Goal: Transaction & Acquisition: Register for event/course

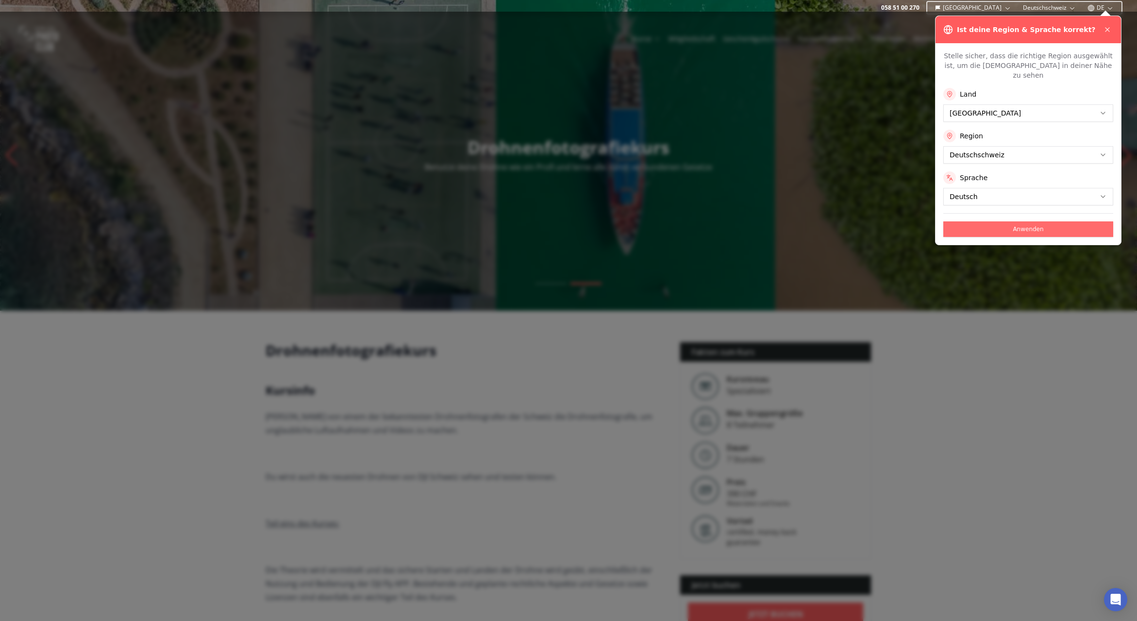
click at [1014, 223] on button "Anwenden" at bounding box center [1028, 229] width 170 height 16
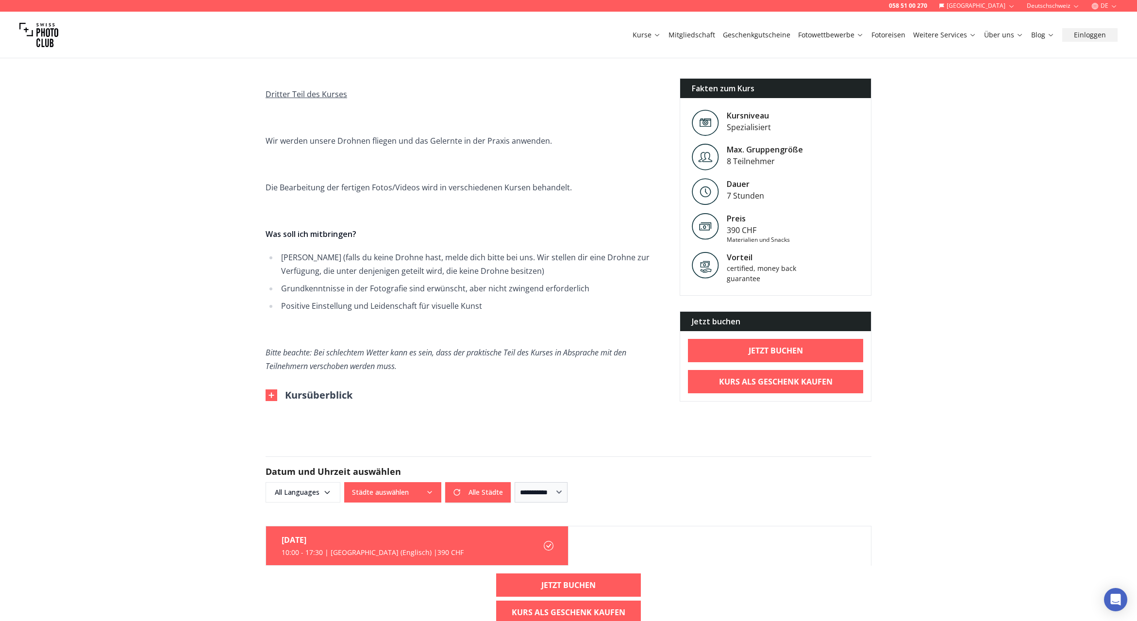
scroll to position [1010, 0]
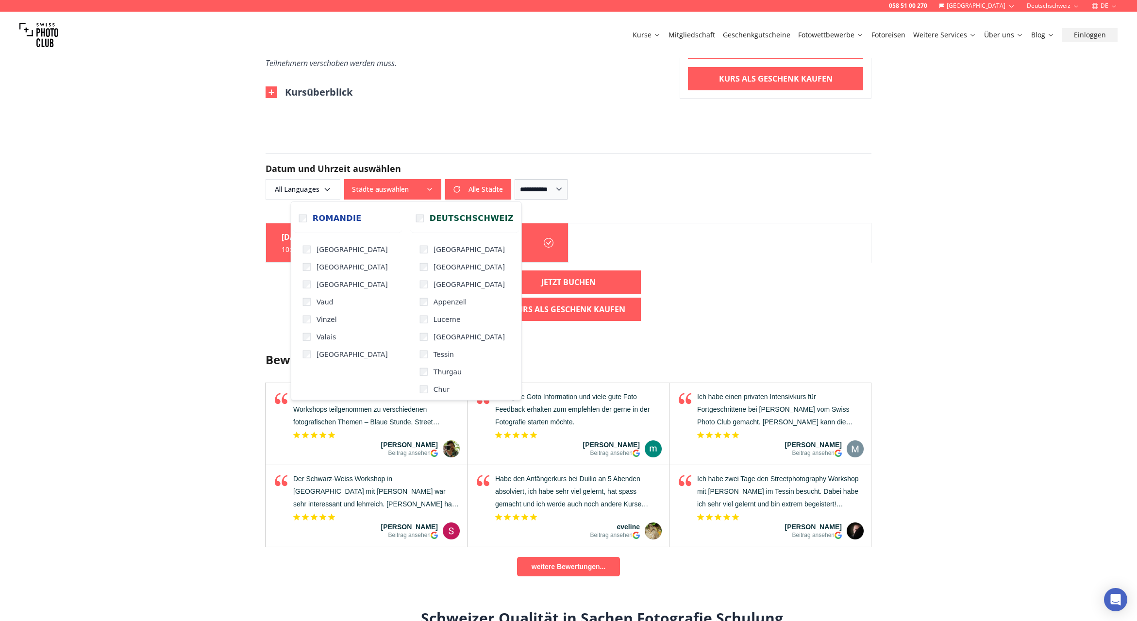
click at [427, 192] on icon "button" at bounding box center [430, 189] width 8 height 8
click at [619, 183] on div "**********" at bounding box center [569, 189] width 606 height 20
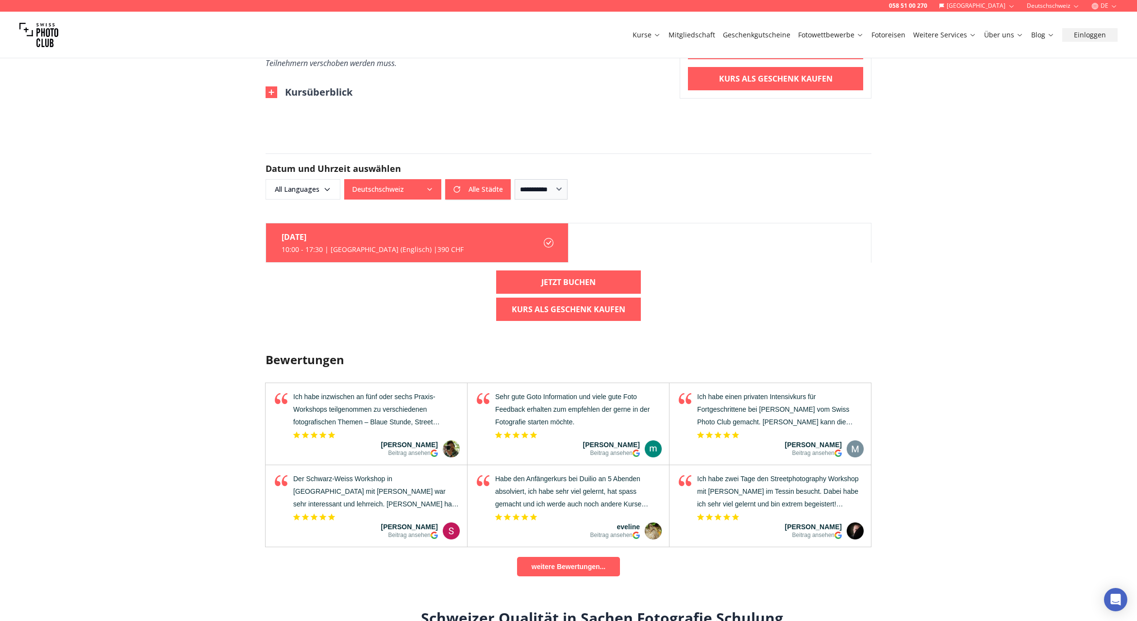
click at [433, 193] on button "Deutschschweiz" at bounding box center [392, 189] width 97 height 20
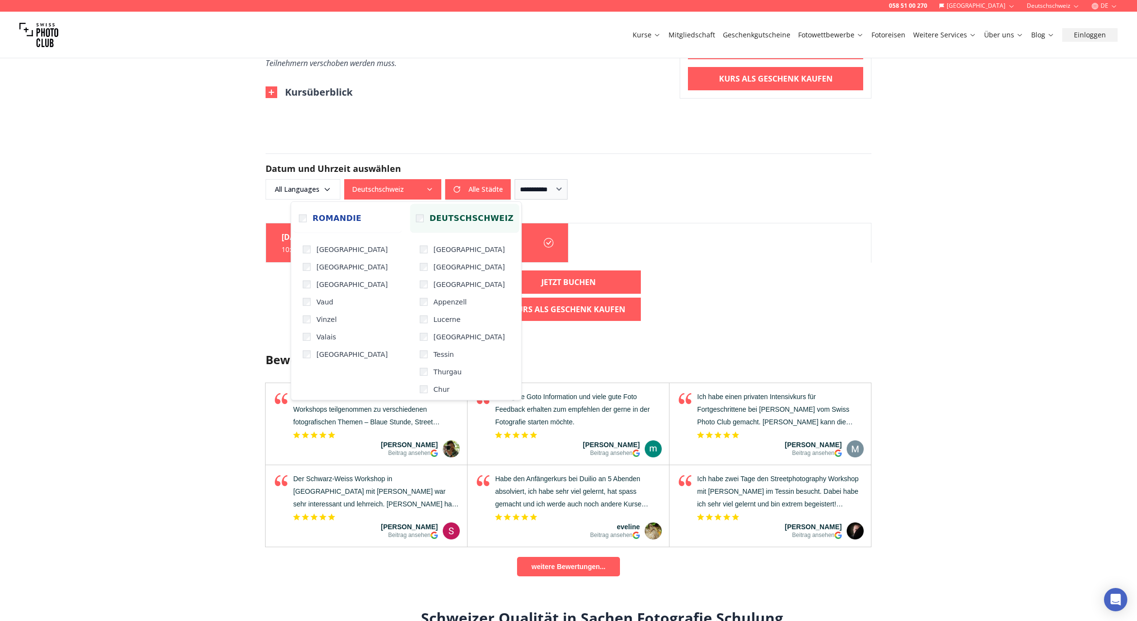
click at [430, 218] on span "Deutschschweiz" at bounding box center [472, 218] width 84 height 12
click at [473, 186] on button "Alle Städte" at bounding box center [478, 189] width 66 height 20
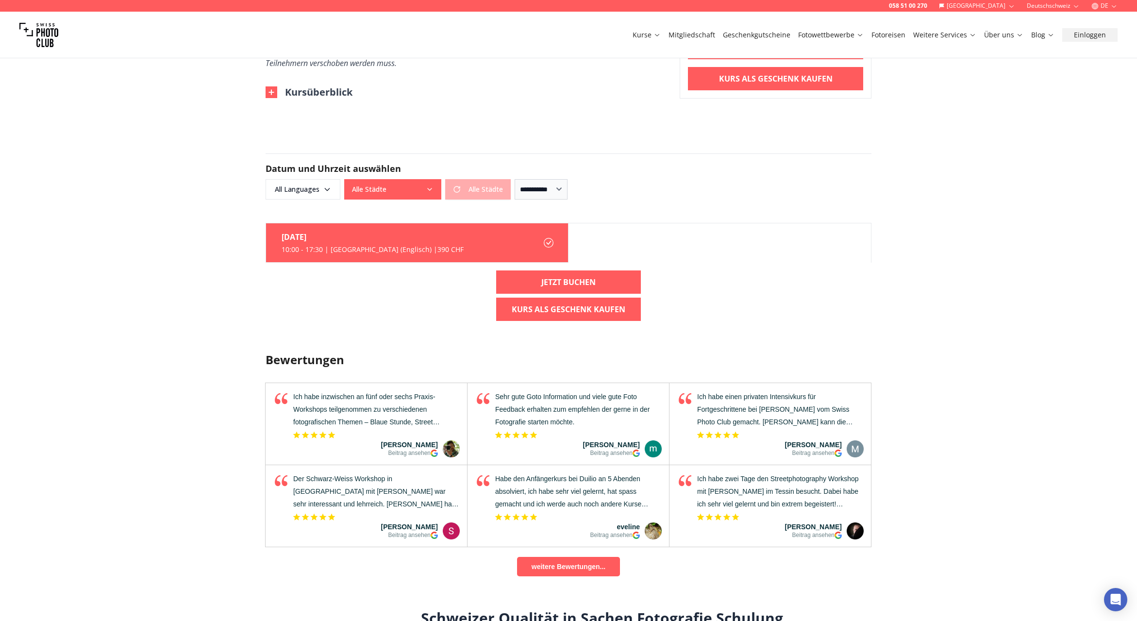
click at [489, 188] on div "Alle Städte Alle Städte" at bounding box center [427, 189] width 166 height 20
click at [328, 193] on span "All Languages" at bounding box center [303, 189] width 72 height 17
click at [329, 193] on span "All Languages" at bounding box center [303, 189] width 72 height 17
click at [498, 202] on form "**********" at bounding box center [568, 176] width 621 height 93
click at [304, 198] on span "All Languages" at bounding box center [303, 189] width 72 height 17
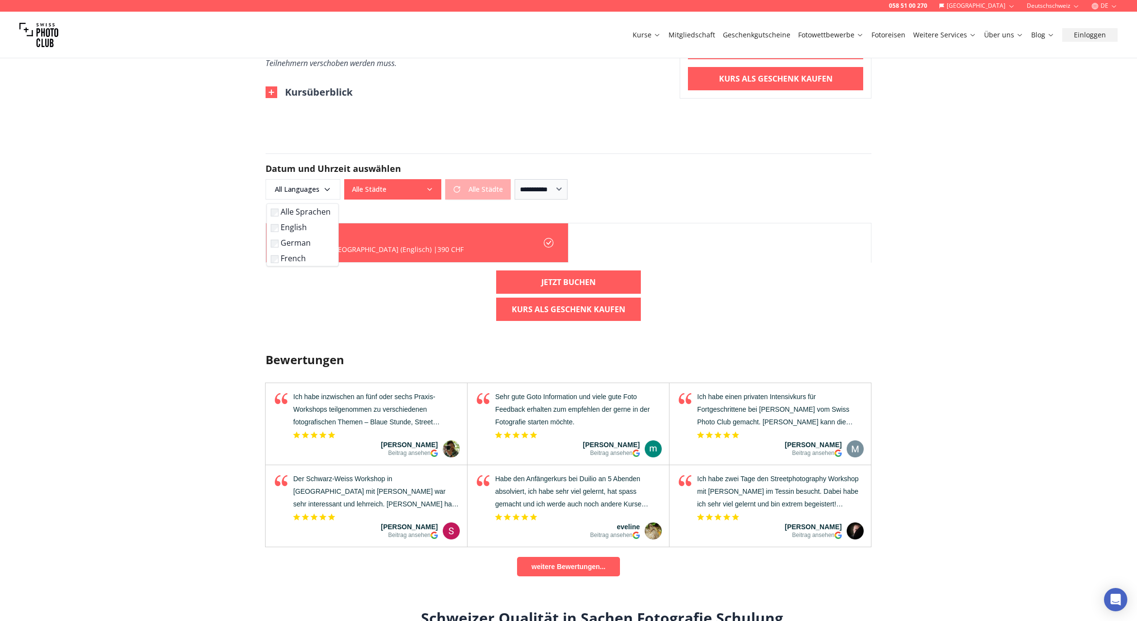
click at [294, 227] on label "English" at bounding box center [301, 227] width 60 height 12
click at [291, 244] on label "German" at bounding box center [290, 243] width 60 height 12
click at [402, 214] on form "**********" at bounding box center [568, 176] width 621 height 93
click at [488, 245] on label "[DATE] 10:00 - 17:30 | [GEOGRAPHIC_DATA] (Englisch) | 390 CHF" at bounding box center [417, 242] width 302 height 39
click at [616, 189] on div "**********" at bounding box center [569, 189] width 606 height 20
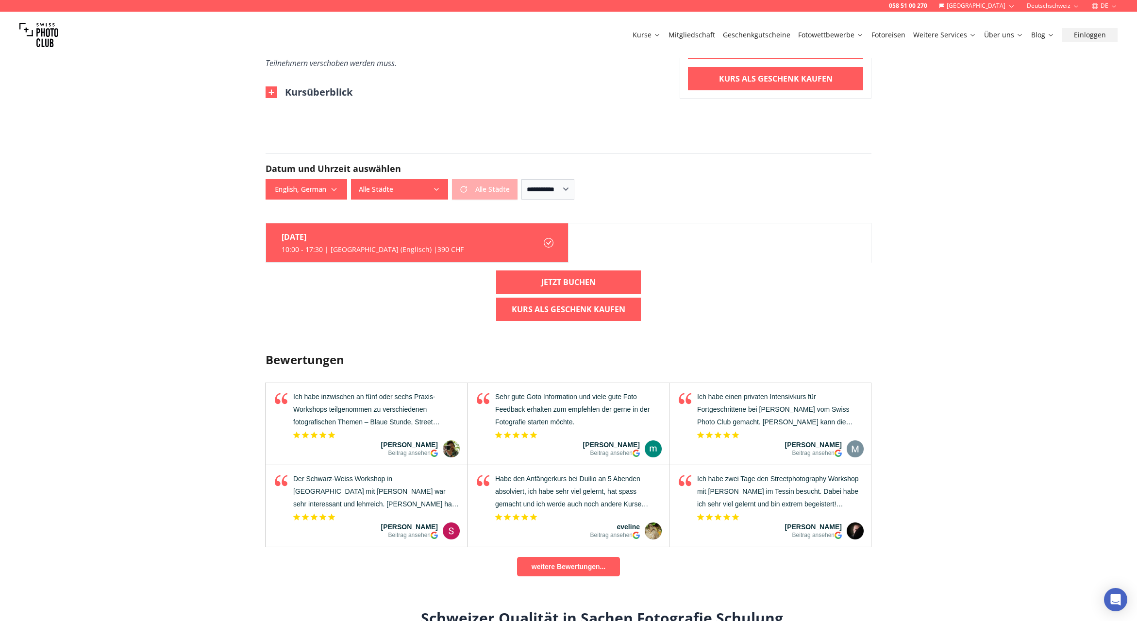
click at [460, 268] on div "[DATE] 10:00 - 17:30 | [GEOGRAPHIC_DATA] (Englisch) | 390 CHF Jetzt buchen Kurs…" at bounding box center [568, 276] width 621 height 106
click at [465, 252] on label "[DATE] 10:00 - 17:30 | [GEOGRAPHIC_DATA] (Englisch) | 390 CHF" at bounding box center [417, 242] width 302 height 39
click at [551, 243] on icon at bounding box center [549, 243] width 10 height 10
click at [549, 246] on icon at bounding box center [549, 243] width 10 height 10
click at [549, 243] on icon at bounding box center [548, 242] width 5 height 4
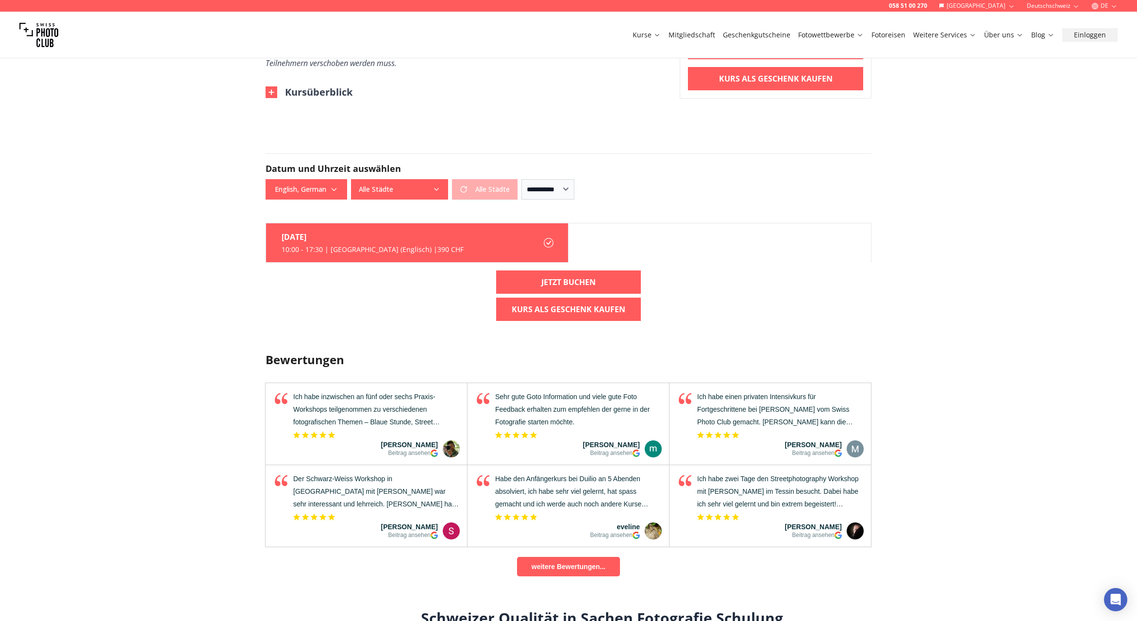
click at [548, 243] on icon at bounding box center [548, 242] width 5 height 4
